Goal: Transaction & Acquisition: Purchase product/service

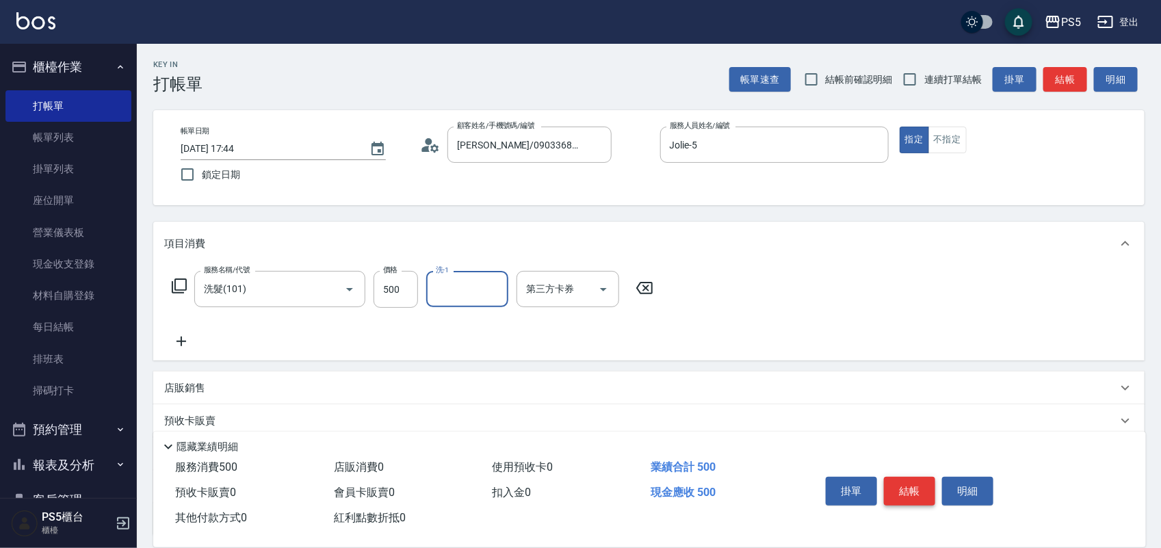
click at [924, 483] on button "結帳" at bounding box center [909, 491] width 51 height 29
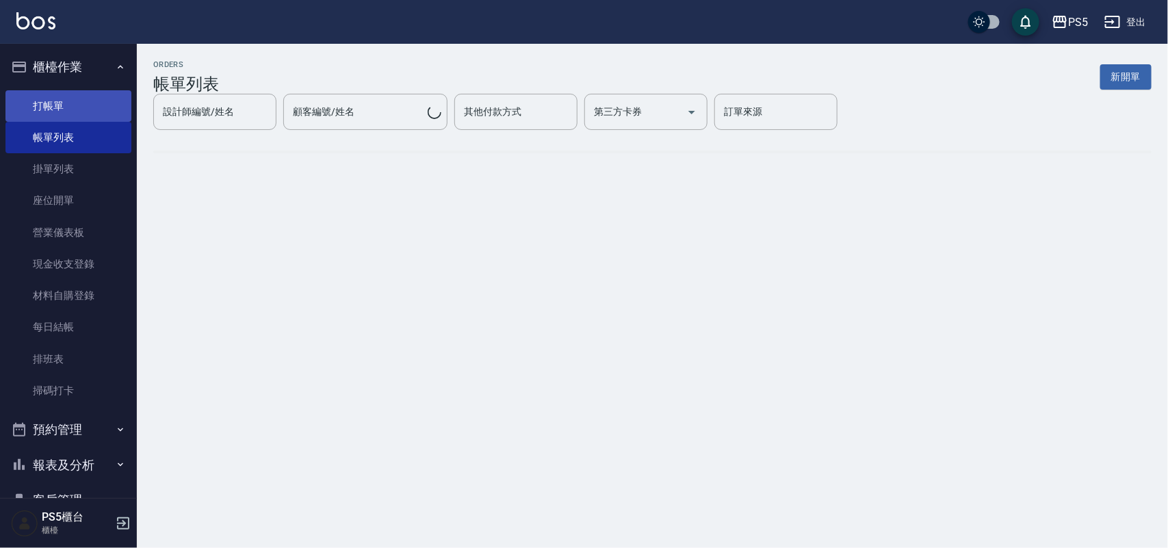
click at [62, 103] on link "打帳單" at bounding box center [68, 105] width 126 height 31
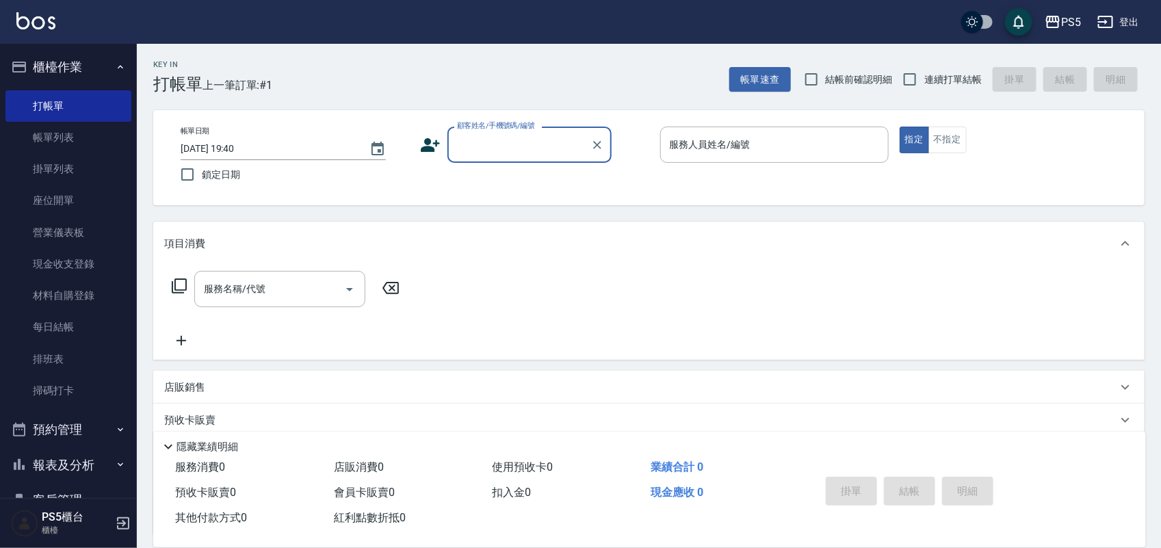
click at [480, 141] on input "顧客姓名/手機號碼/編號" at bounding box center [518, 145] width 131 height 24
click at [462, 181] on li "[PERSON_NAME]/0986617999/0986617999" at bounding box center [529, 179] width 164 height 23
type input "[PERSON_NAME]/0986617999/0986617999"
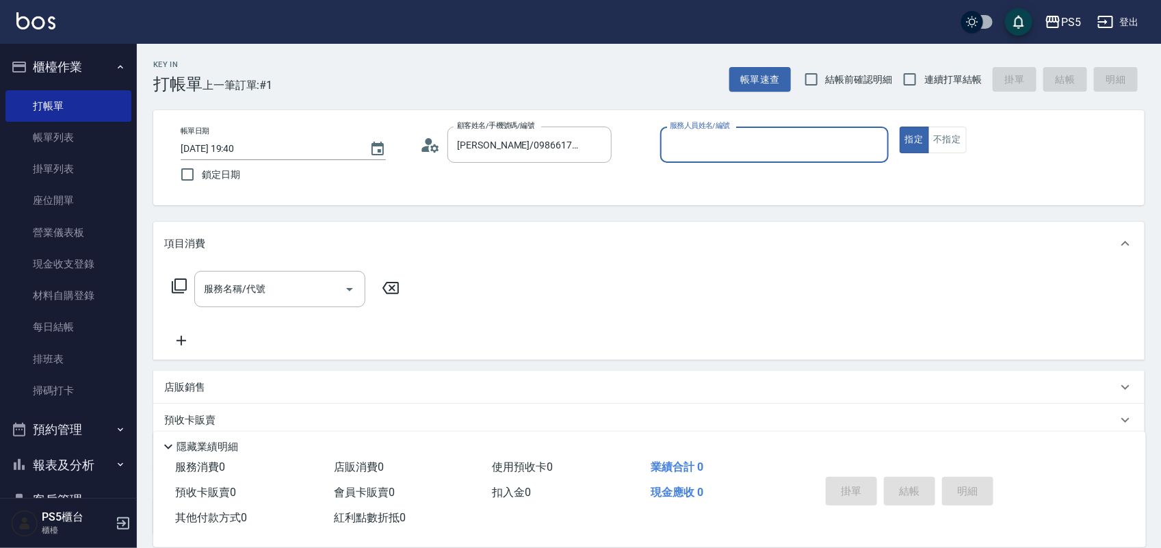
type input "Jolie-5"
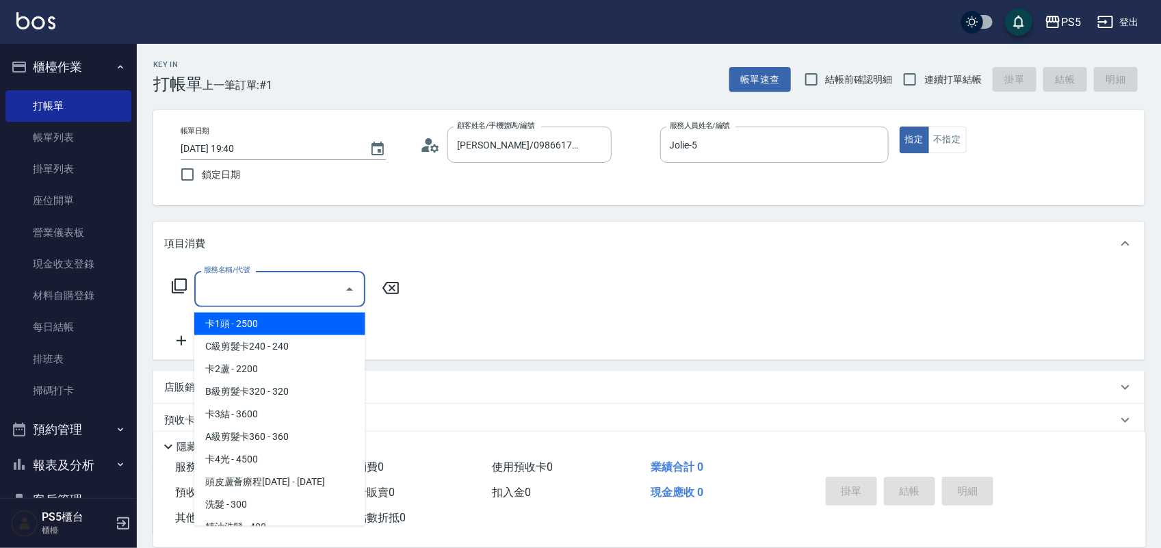
click at [254, 279] on div "服務名稱/代號 服務名稱/代號" at bounding box center [279, 289] width 171 height 36
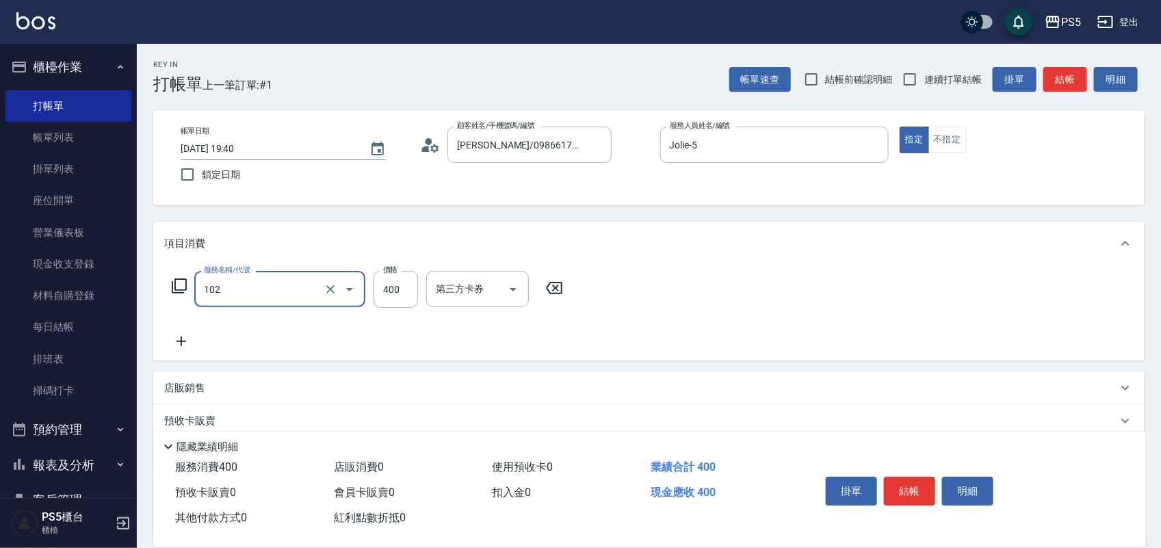
type input "精油洗髮(102)"
type input "600"
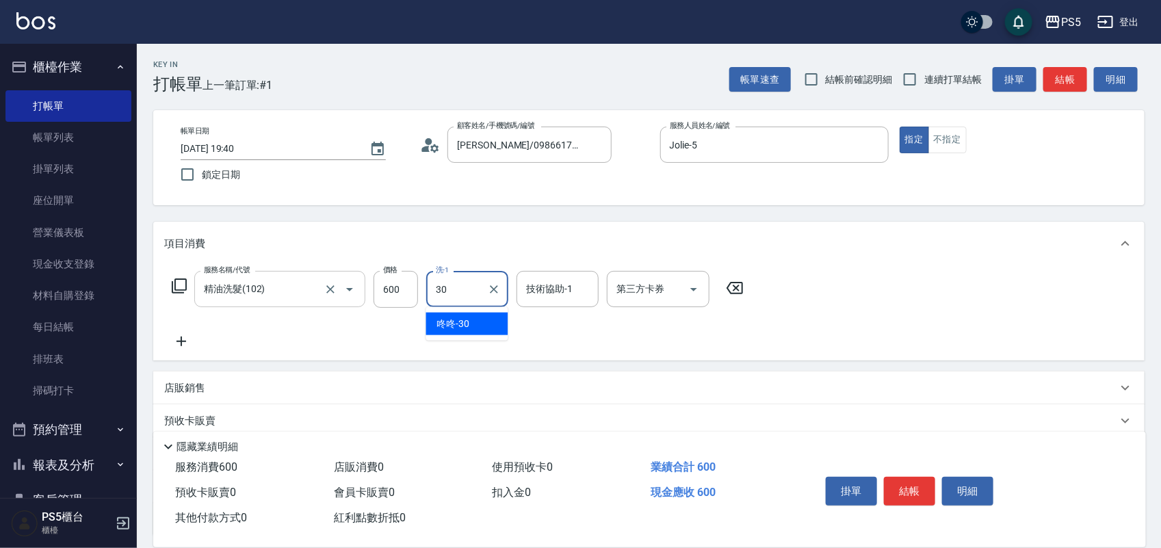
type input "咚咚-30"
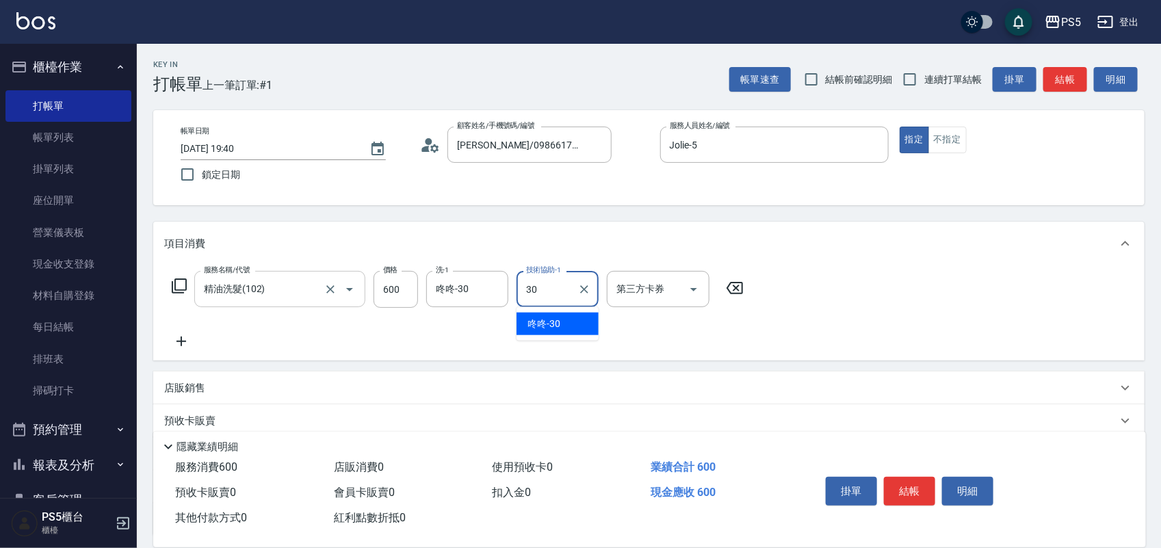
type input "咚咚-30"
click at [891, 484] on button "結帳" at bounding box center [909, 491] width 51 height 29
